Goal: Information Seeking & Learning: Learn about a topic

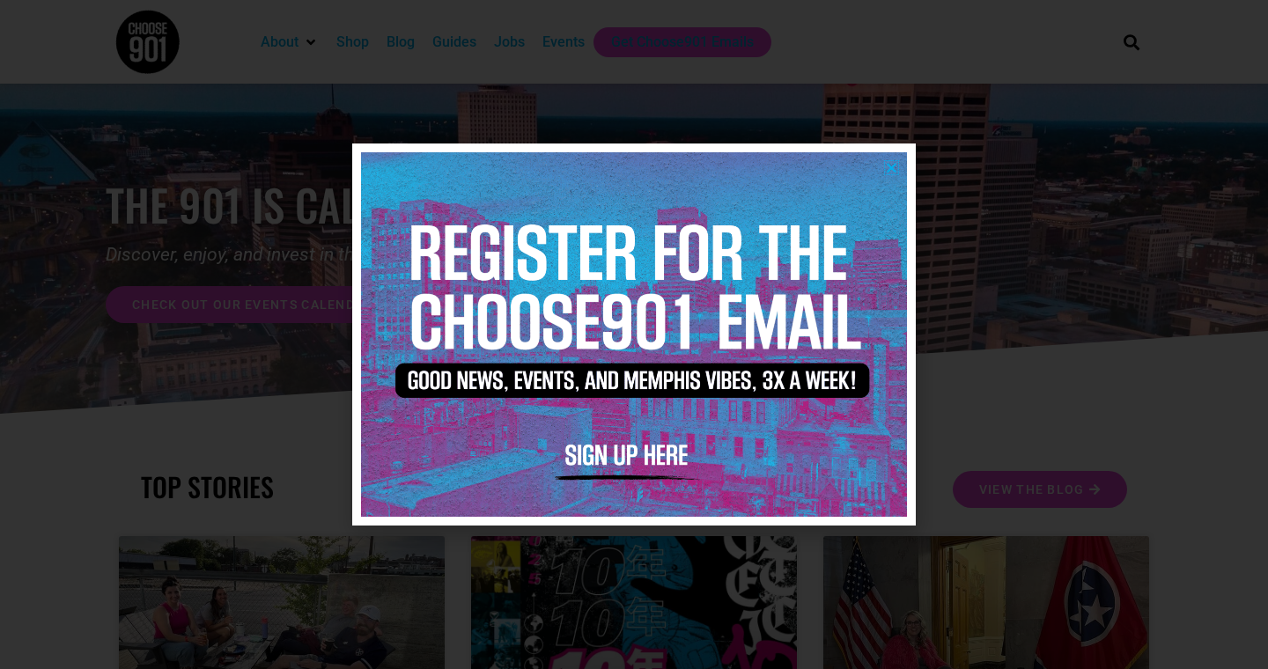
click at [894, 170] on icon "Close" at bounding box center [891, 167] width 13 height 13
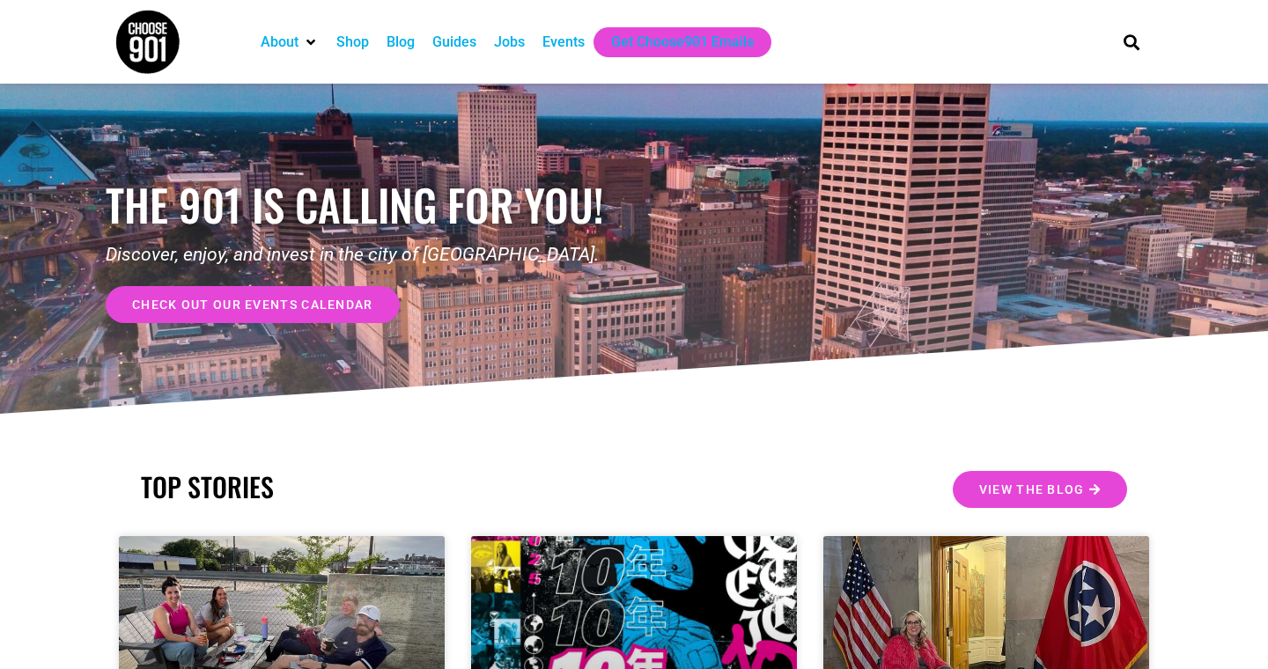
click at [519, 41] on div "Jobs" at bounding box center [509, 42] width 31 height 21
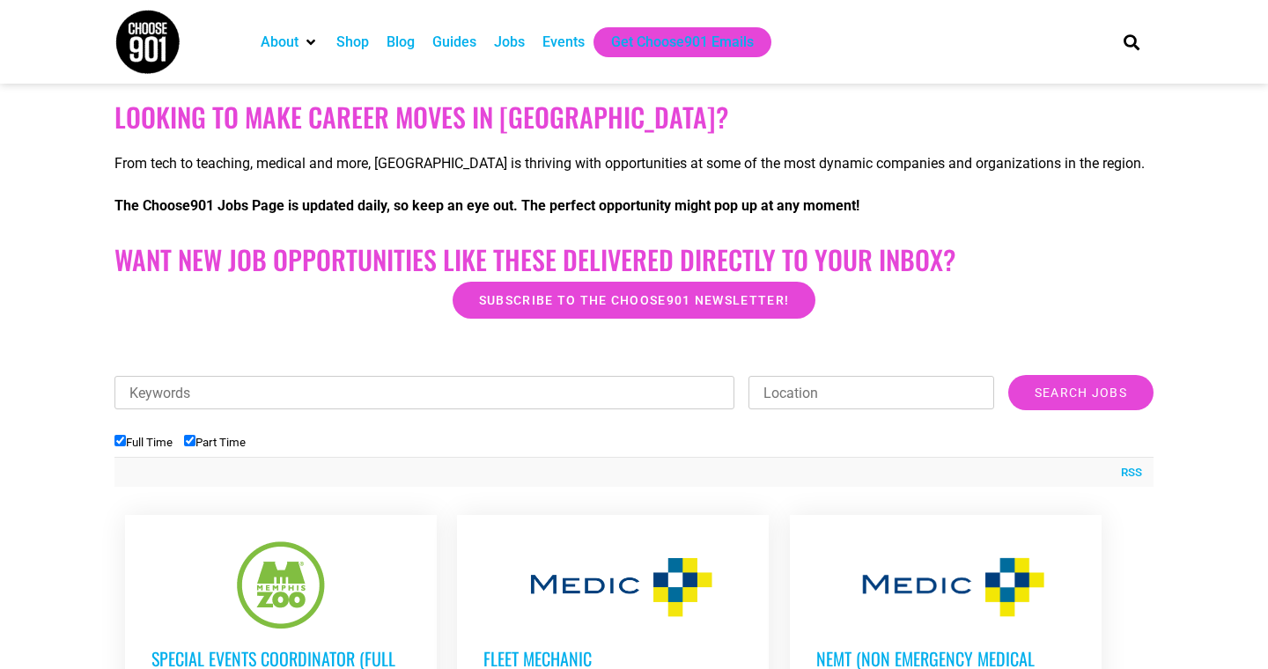
click at [199, 444] on label "Part Time" at bounding box center [215, 442] width 62 height 13
click at [195, 444] on input "Part Time" at bounding box center [189, 440] width 11 height 11
checkbox input "false"
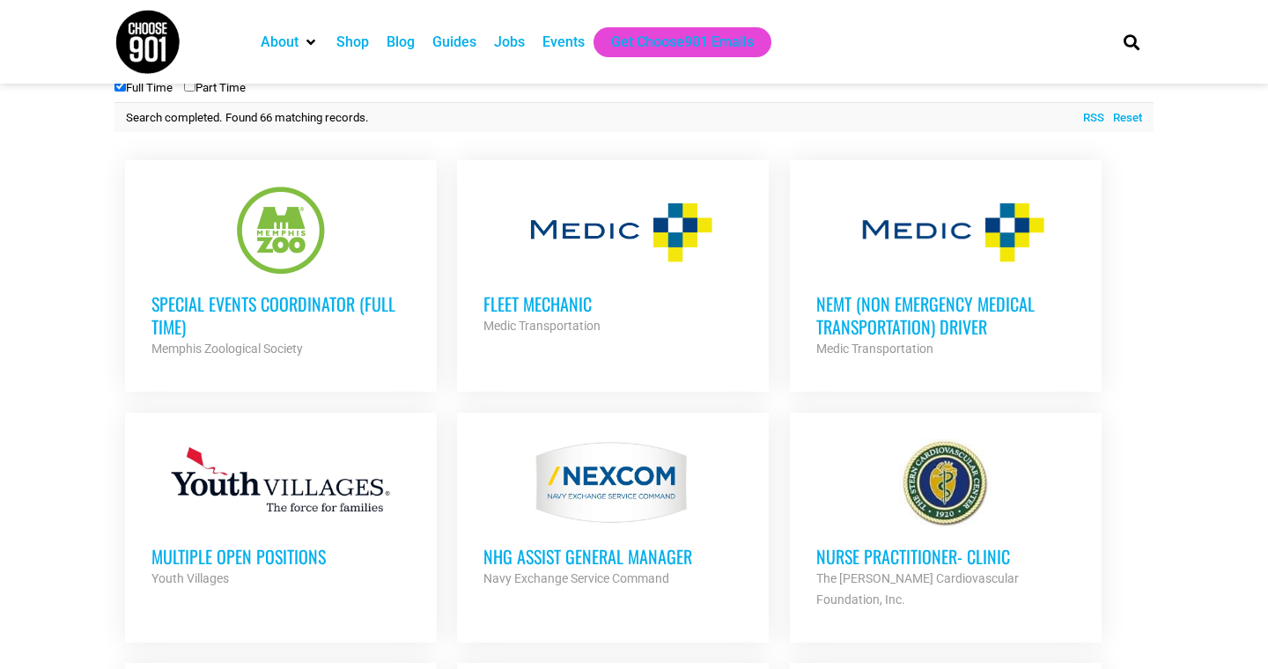
scroll to position [660, 0]
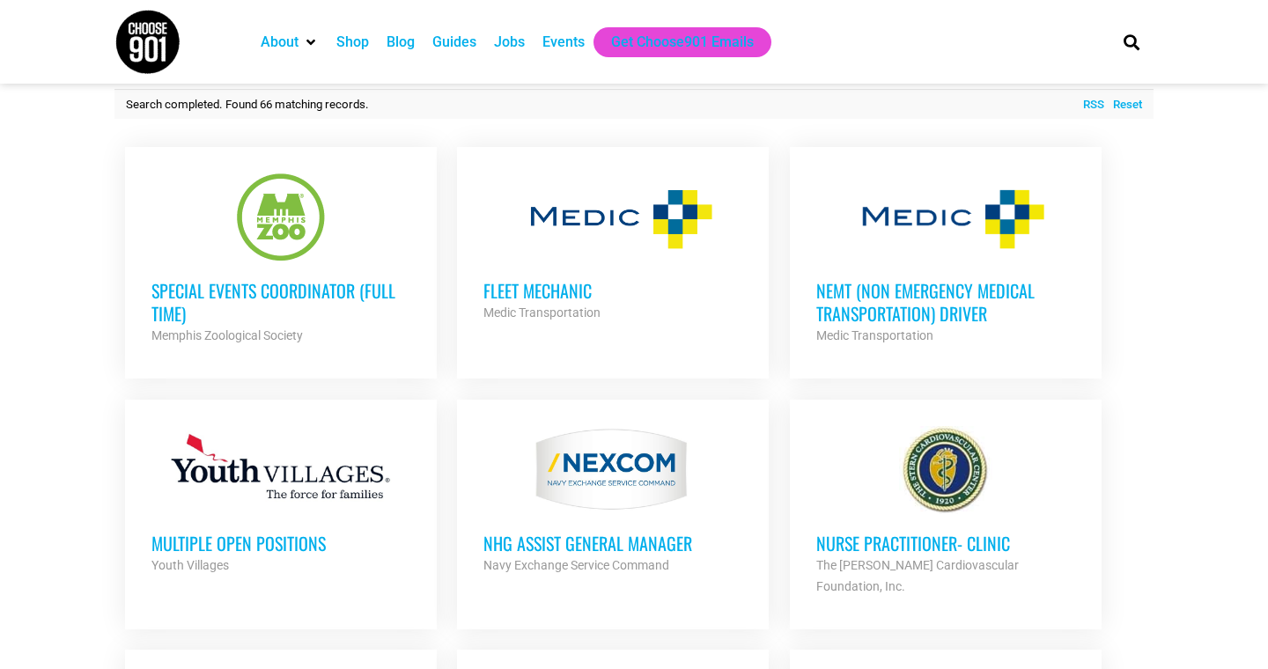
click at [224, 284] on h3 "Special Events Coordinator (Full Time)" at bounding box center [280, 302] width 259 height 46
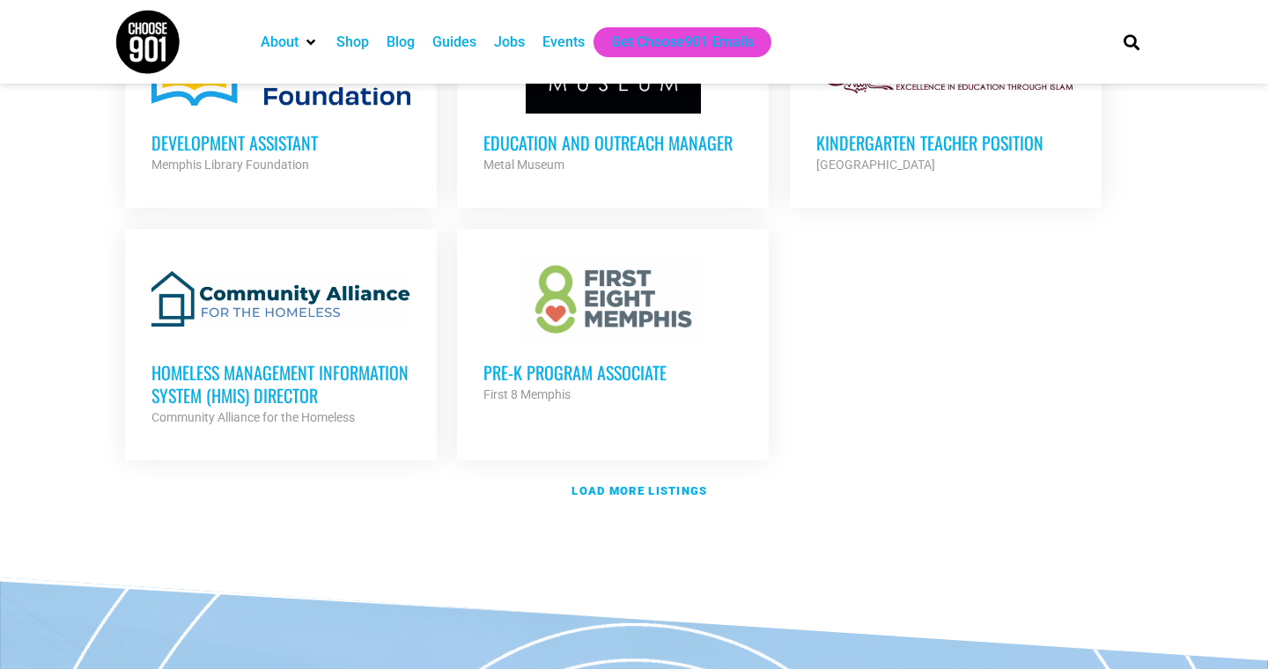
scroll to position [2103, 0]
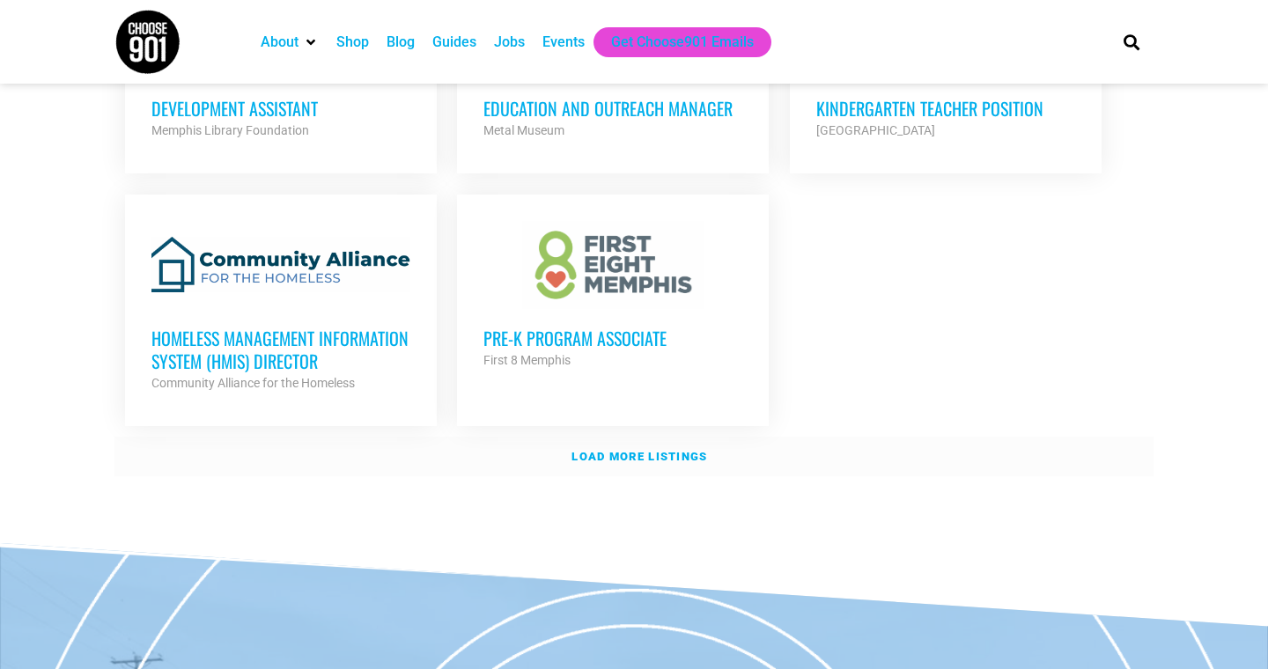
click at [592, 437] on link "Load more listings" at bounding box center [633, 457] width 1039 height 41
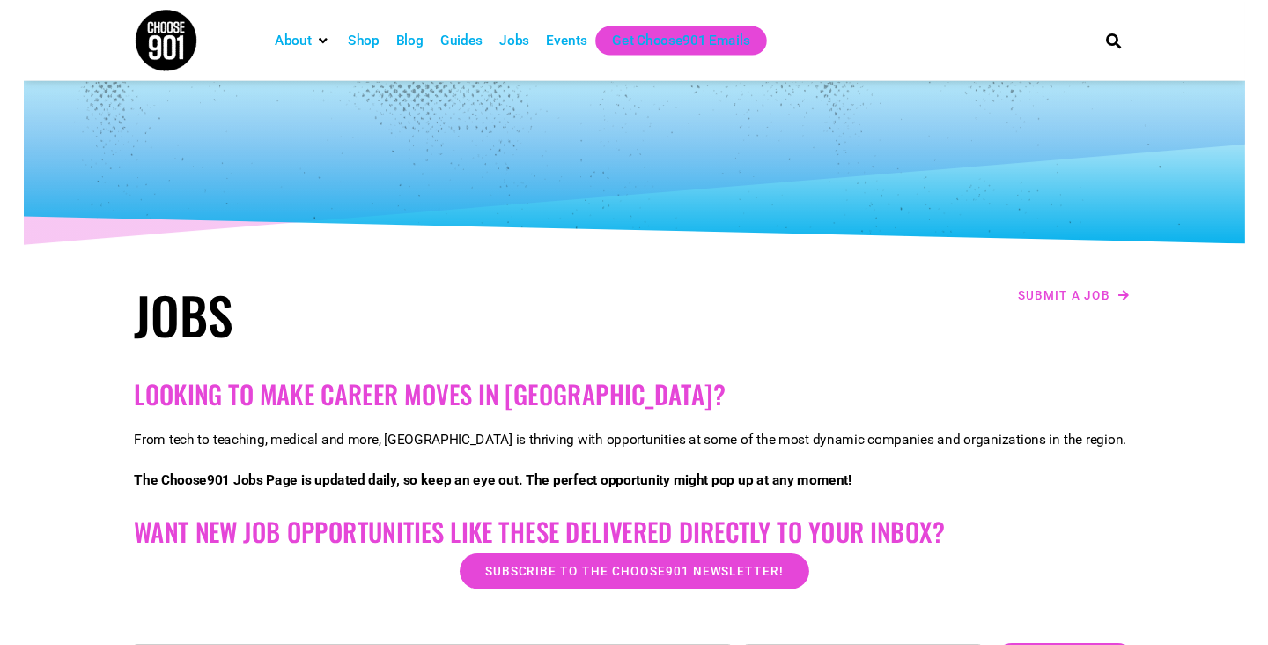
scroll to position [0, 0]
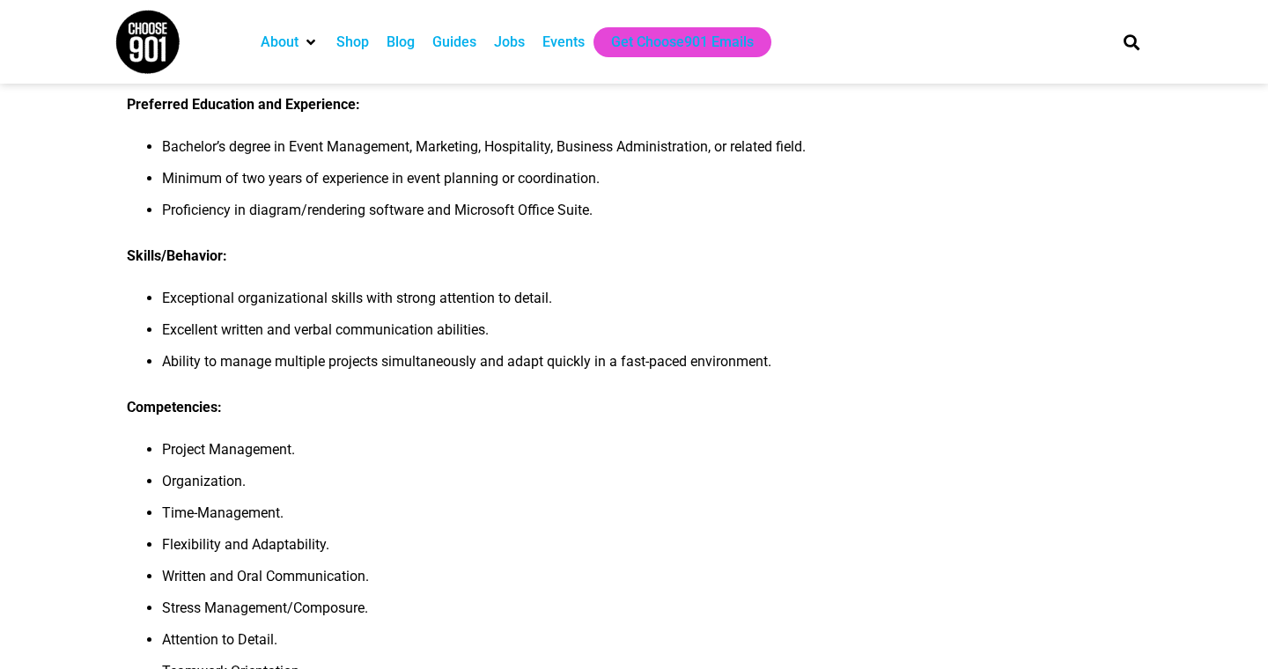
scroll to position [960, 0]
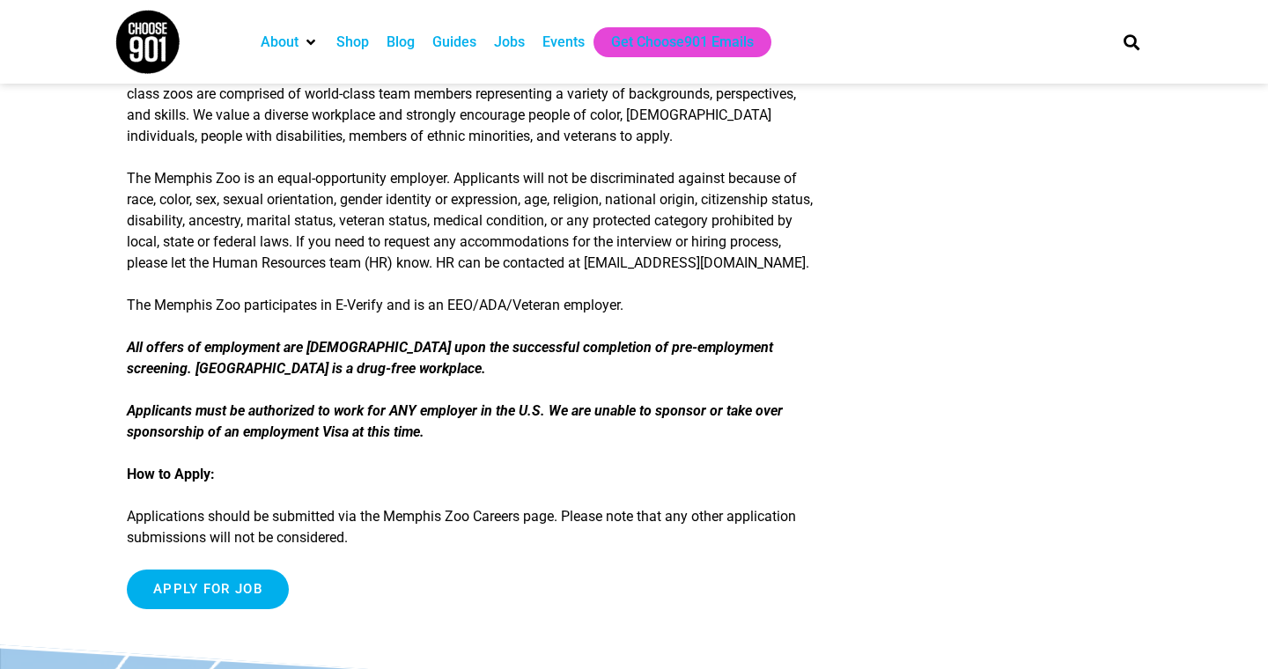
scroll to position [2829, 0]
